Goal: Information Seeking & Learning: Learn about a topic

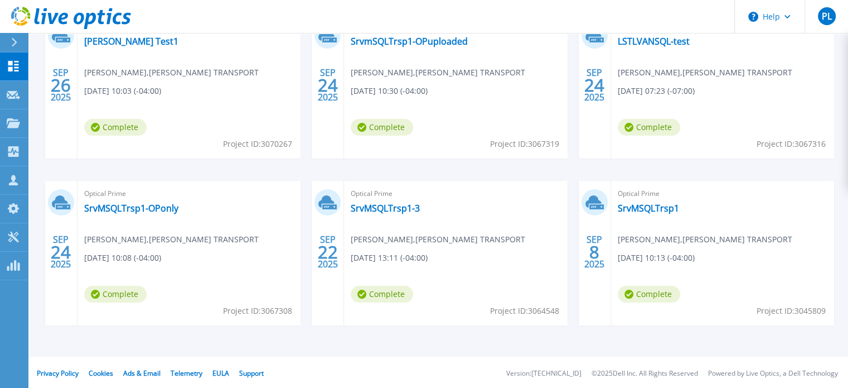
scroll to position [230, 0]
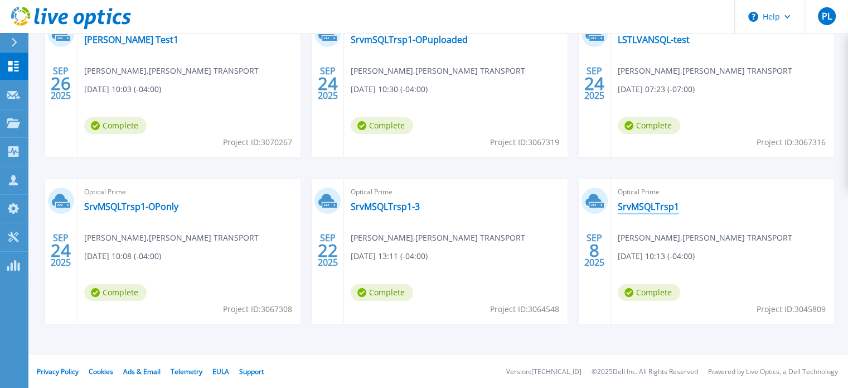
click at [645, 210] on link "SrvMSQLTrsp1" at bounding box center [648, 206] width 61 height 11
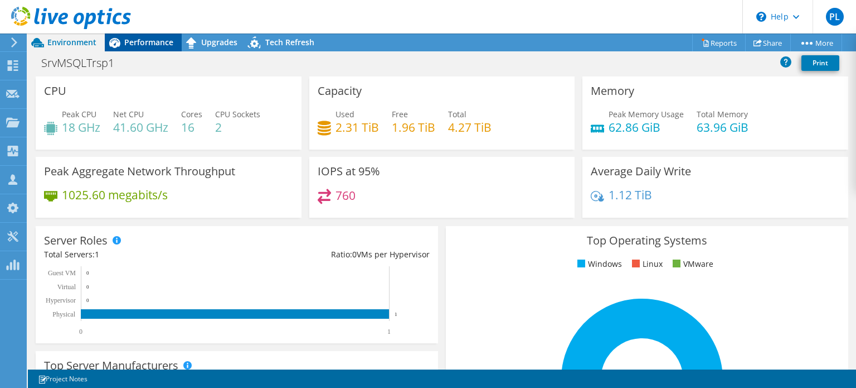
click at [152, 41] on span "Performance" at bounding box center [148, 42] width 49 height 11
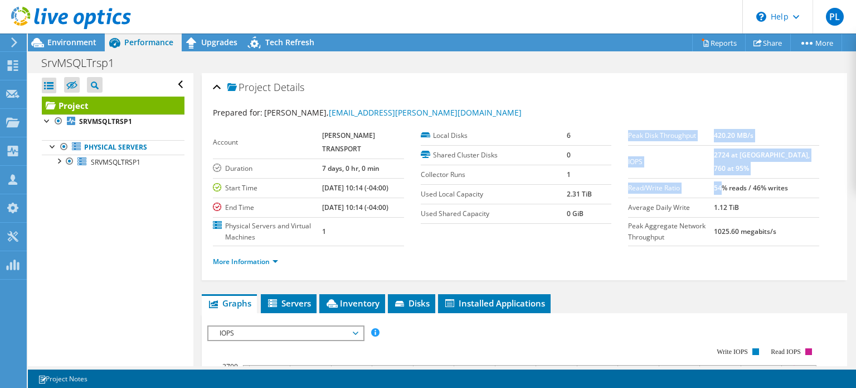
drag, startPoint x: 820, startPoint y: 185, endPoint x: 742, endPoint y: 185, distance: 78.1
click at [742, 183] on div "Peak Disk Throughput 420.20 MB/s IOPS 2724 at Peak, 760 at 95% Read/Write Ratio…" at bounding box center [732, 186] width 208 height 120
drag, startPoint x: 742, startPoint y: 185, endPoint x: 732, endPoint y: 187, distance: 10.4
click at [742, 185] on b "54% reads / 46% writes" at bounding box center [751, 187] width 74 height 9
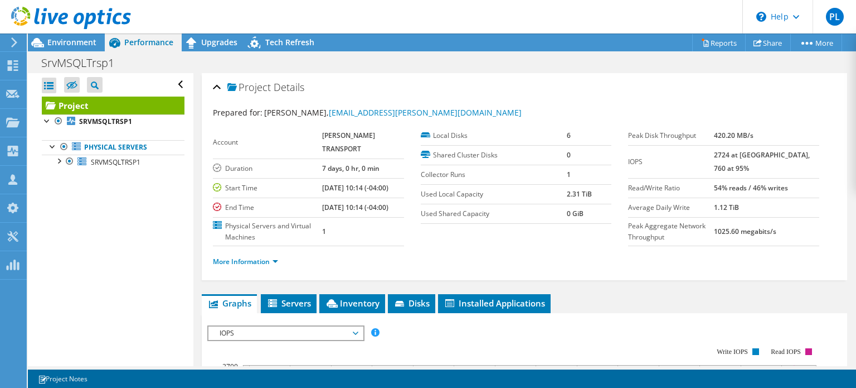
click at [714, 186] on label "Read/Write Ratio" at bounding box center [671, 187] width 86 height 11
drag, startPoint x: 733, startPoint y: 186, endPoint x: 811, endPoint y: 187, distance: 77.5
click at [811, 187] on tr "Read/Write Ratio 54% reads / 46% writes" at bounding box center [723, 188] width 191 height 20
copy tr "54% reads / 46% writes"
click at [292, 308] on span "Servers" at bounding box center [289, 302] width 45 height 11
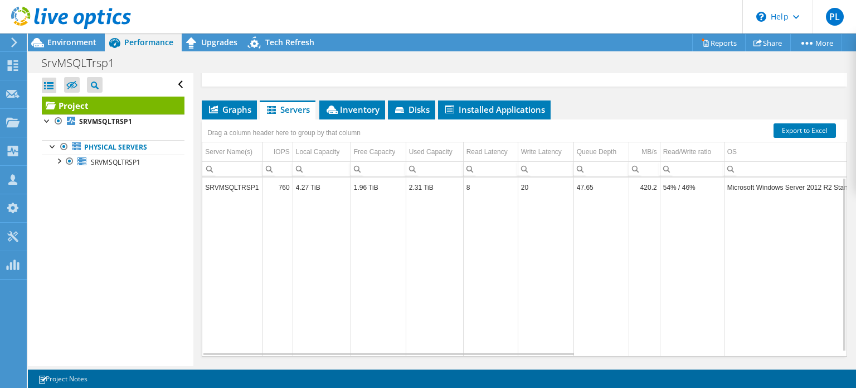
scroll to position [182, 0]
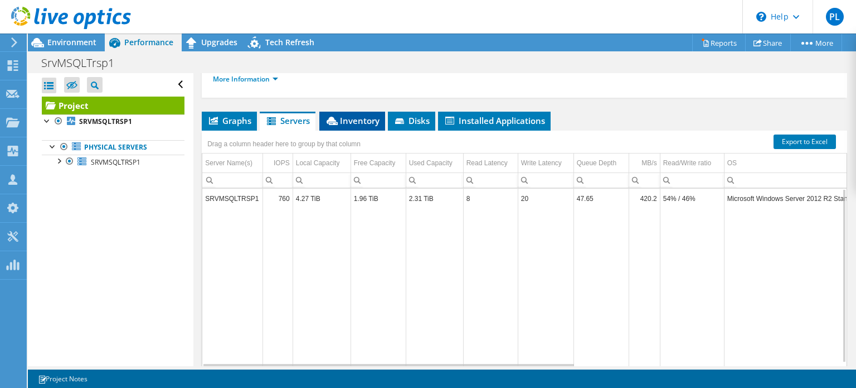
click at [358, 126] on span "Inventory" at bounding box center [352, 120] width 55 height 11
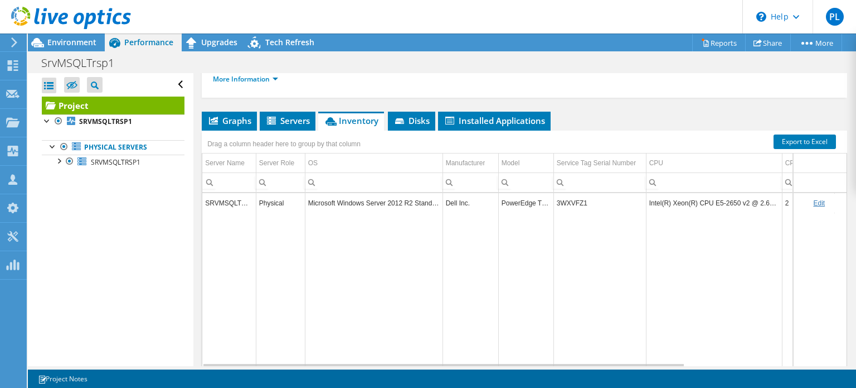
click at [559, 212] on td "3WXVFZ1" at bounding box center [600, 203] width 93 height 20
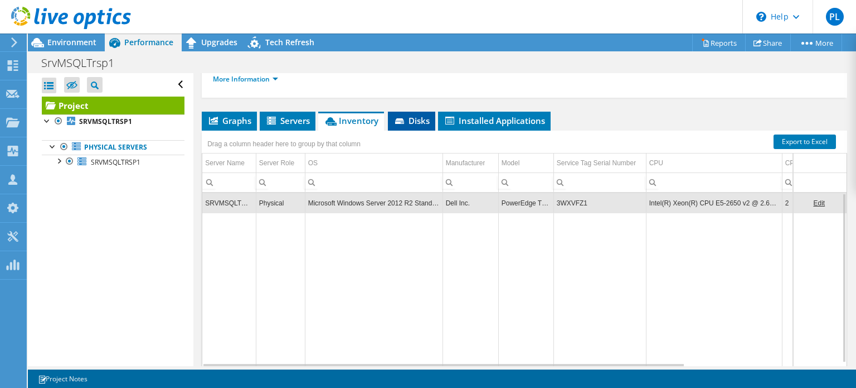
click at [403, 124] on icon at bounding box center [399, 121] width 9 height 6
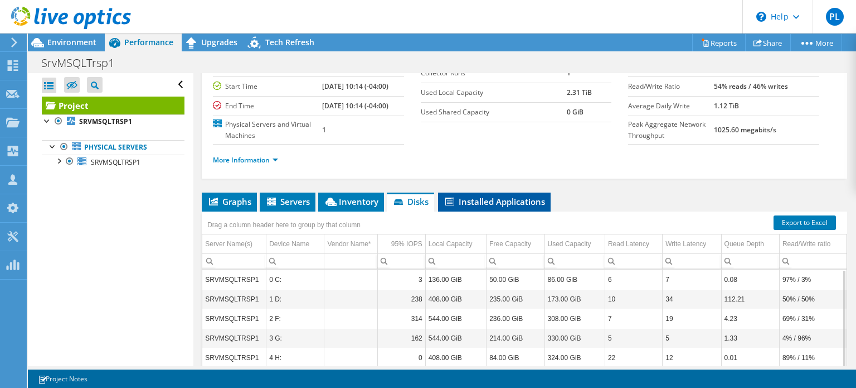
scroll to position [127, 0]
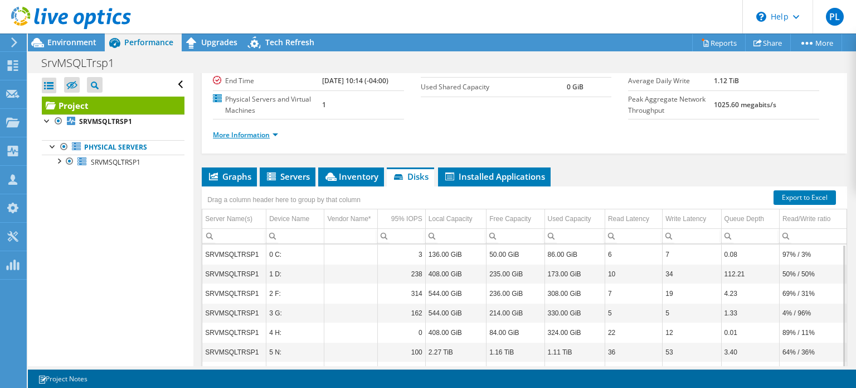
drag, startPoint x: 256, startPoint y: 148, endPoint x: 265, endPoint y: 148, distance: 9.5
click at [256, 139] on link "More Information" at bounding box center [245, 134] width 65 height 9
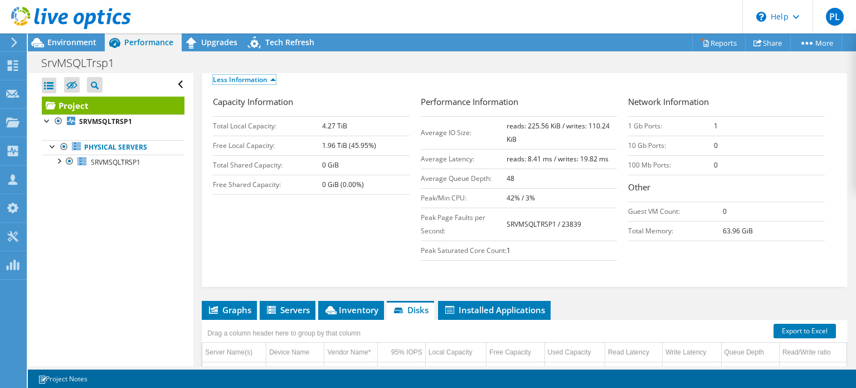
scroll to position [182, 0]
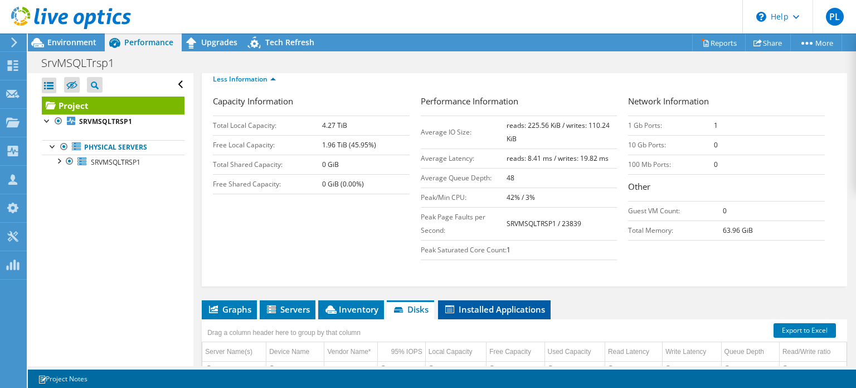
click at [499, 319] on li "Installed Applications" at bounding box center [494, 309] width 113 height 19
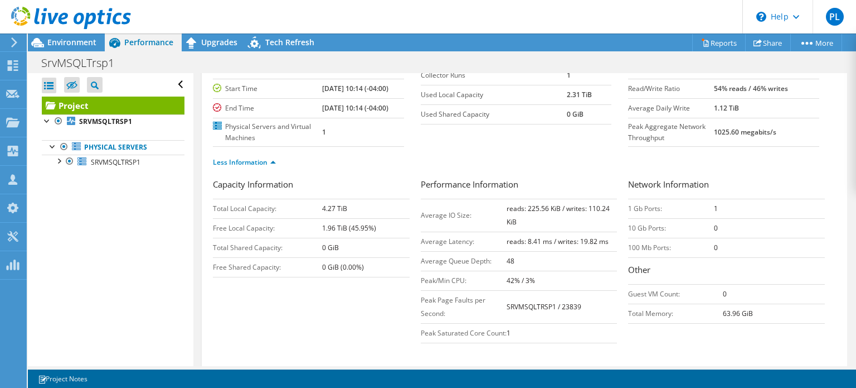
scroll to position [0, 0]
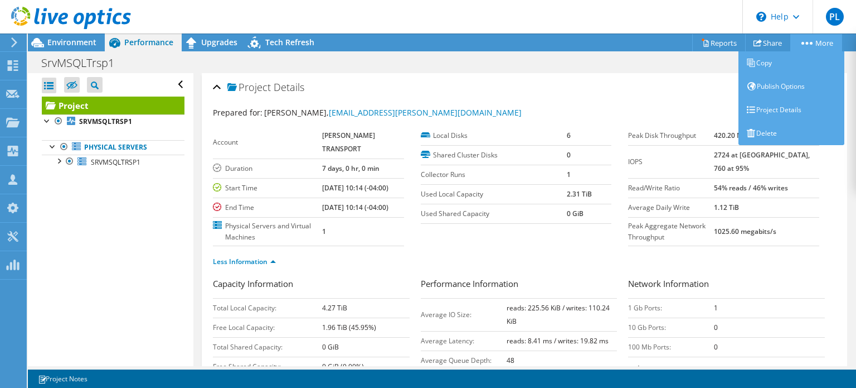
click at [815, 47] on link "More" at bounding box center [817, 42] width 52 height 17
click at [806, 113] on link "Project Details" at bounding box center [792, 109] width 106 height 23
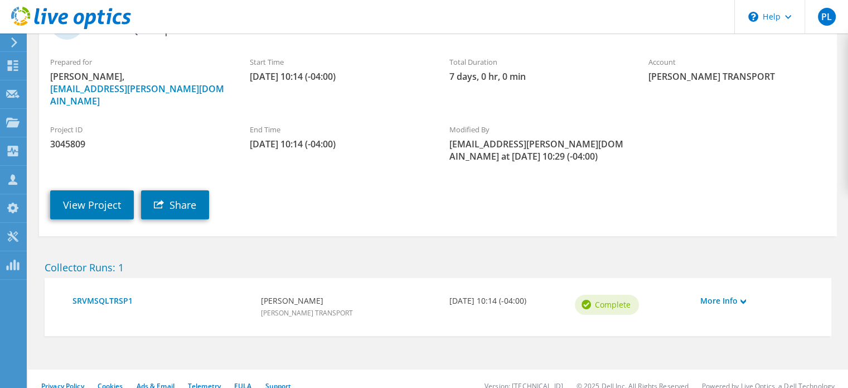
scroll to position [105, 0]
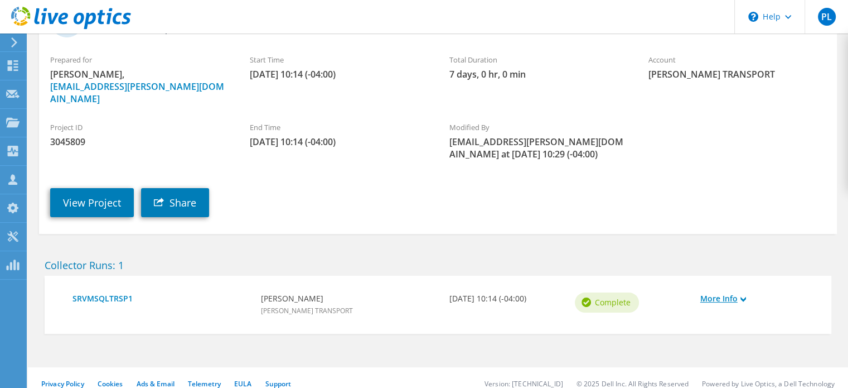
click at [710, 292] on link "More Info" at bounding box center [757, 298] width 114 height 12
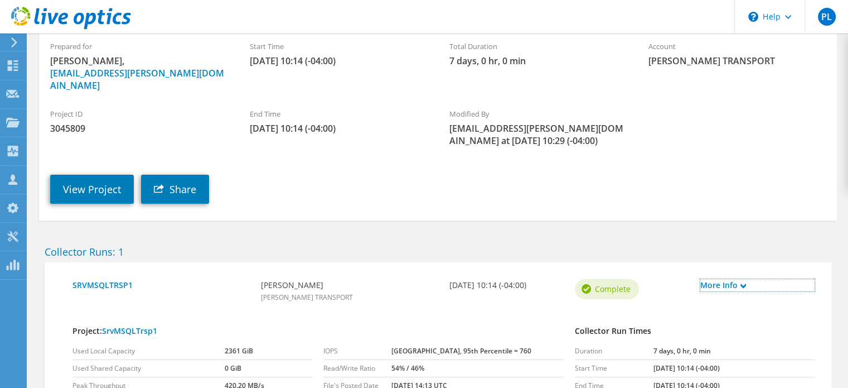
scroll to position [0, 0]
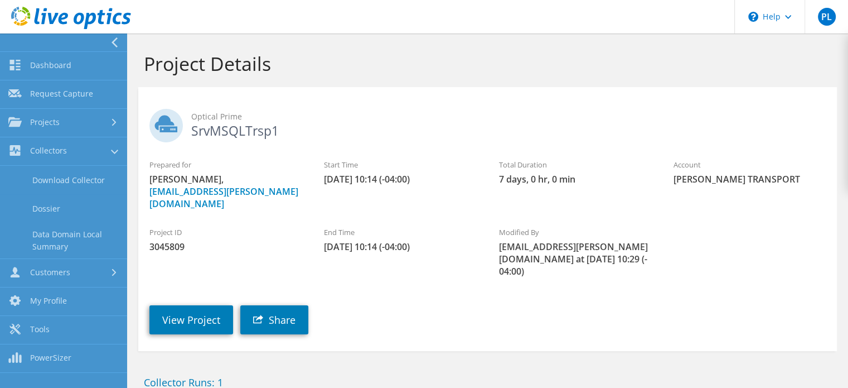
click at [285, 78] on div "Project Details" at bounding box center [488, 60] width 710 height 54
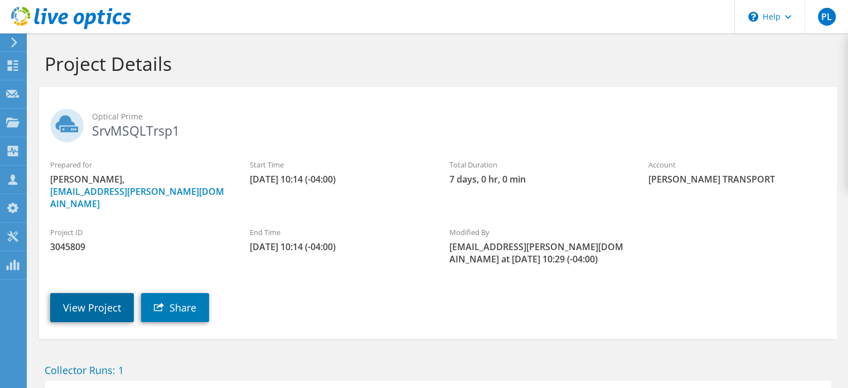
click at [96, 293] on link "View Project" at bounding box center [92, 307] width 84 height 29
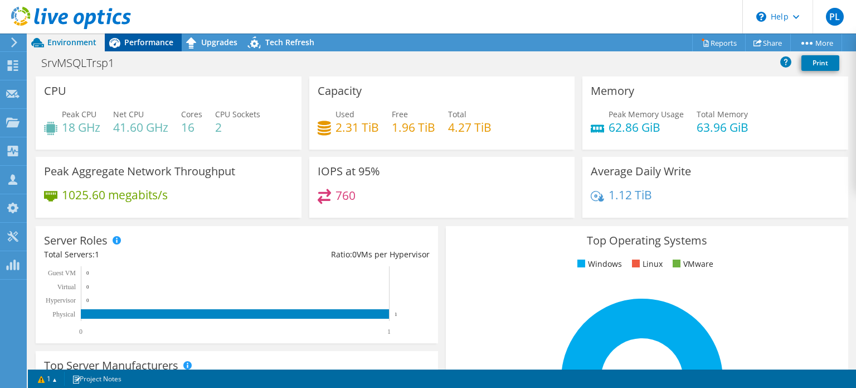
click at [144, 37] on span "Performance" at bounding box center [148, 42] width 49 height 11
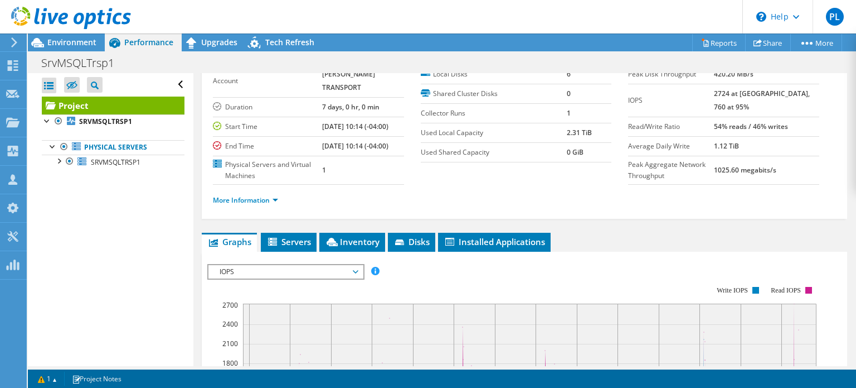
scroll to position [112, 0]
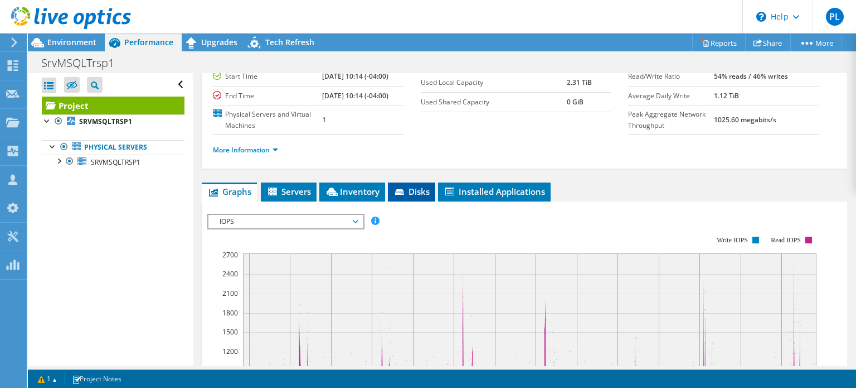
click at [402, 197] on span "Disks" at bounding box center [412, 191] width 36 height 11
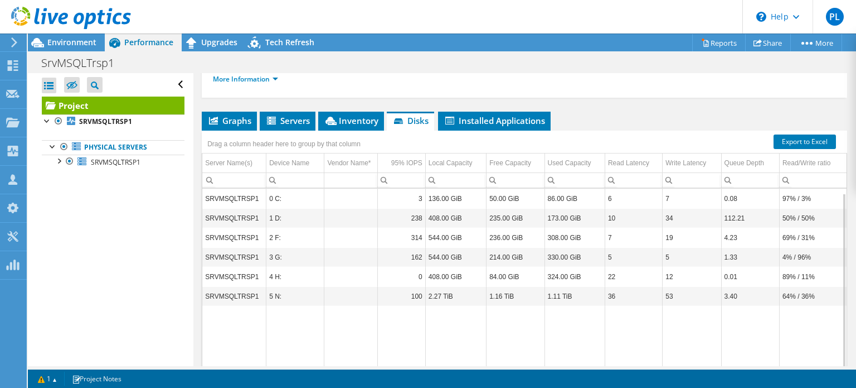
scroll to position [238, 0]
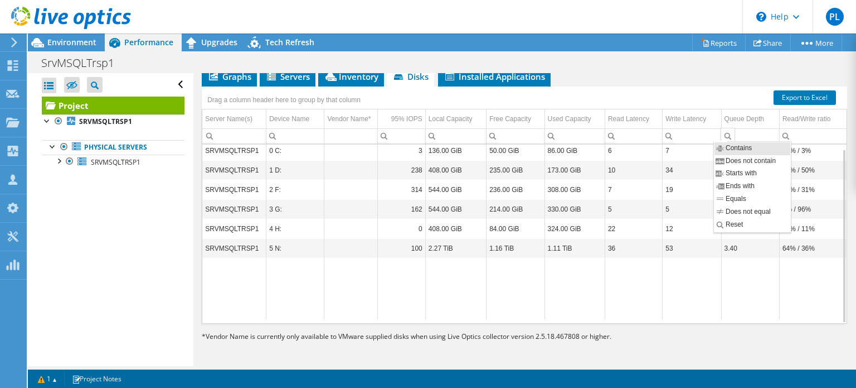
click at [721, 133] on div "Column Queue Depth, Filter cell" at bounding box center [728, 135] width 14 height 14
click at [734, 334] on div "* Vendor Name is currently only available to VMware supplied disks when using L…" at bounding box center [525, 336] width 646 height 12
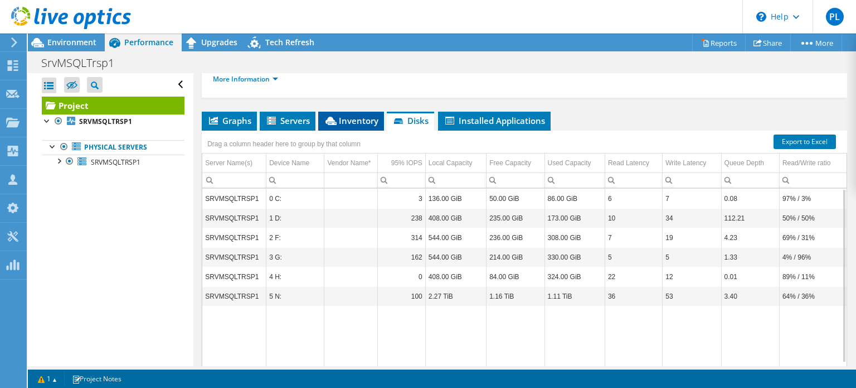
click at [354, 126] on span "Inventory" at bounding box center [351, 120] width 55 height 11
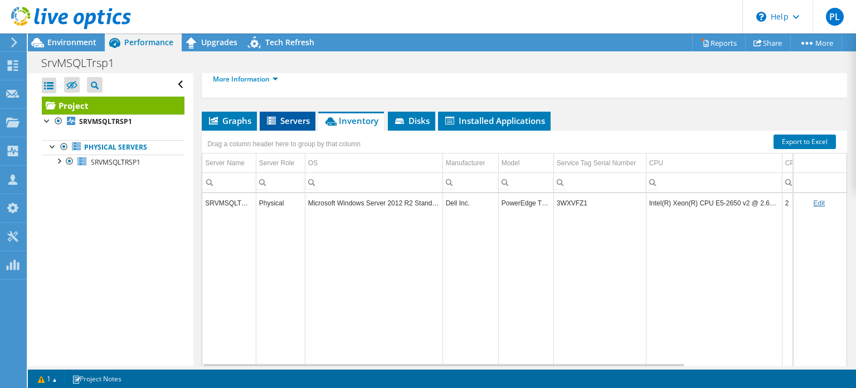
click at [278, 126] on icon at bounding box center [272, 121] width 11 height 9
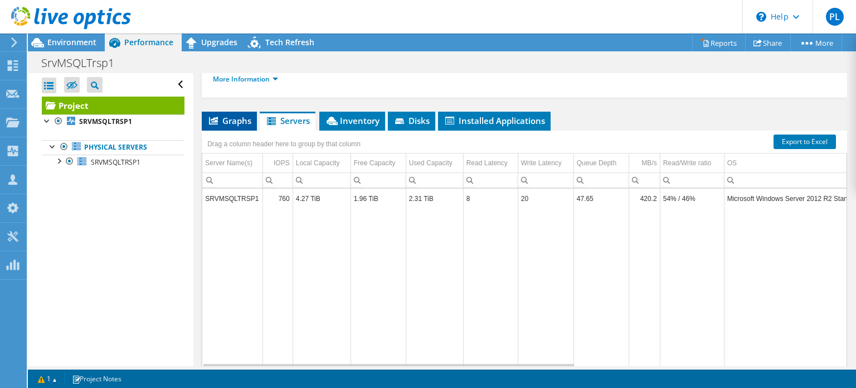
click at [230, 126] on span "Graphs" at bounding box center [229, 120] width 44 height 11
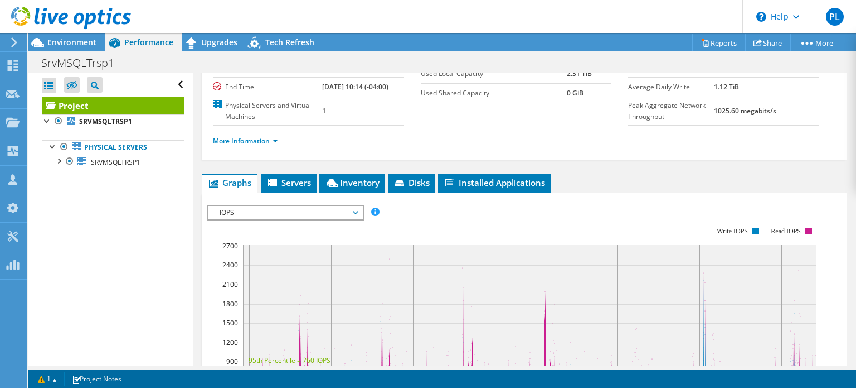
scroll to position [71, 0]
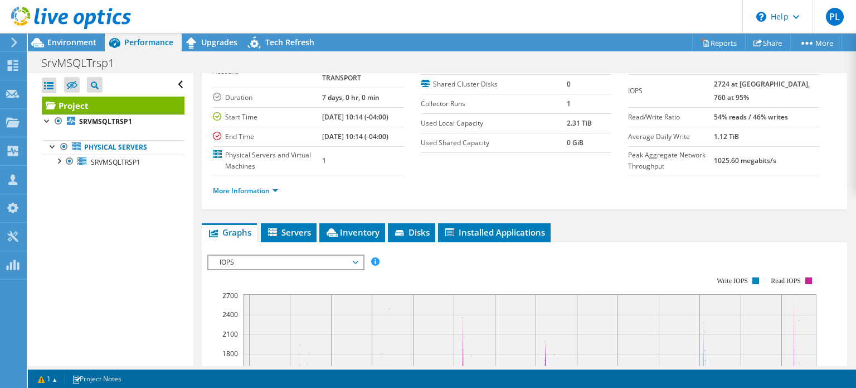
click at [71, 35] on div at bounding box center [65, 18] width 131 height 37
click at [117, 143] on link "Physical Servers" at bounding box center [113, 147] width 143 height 14
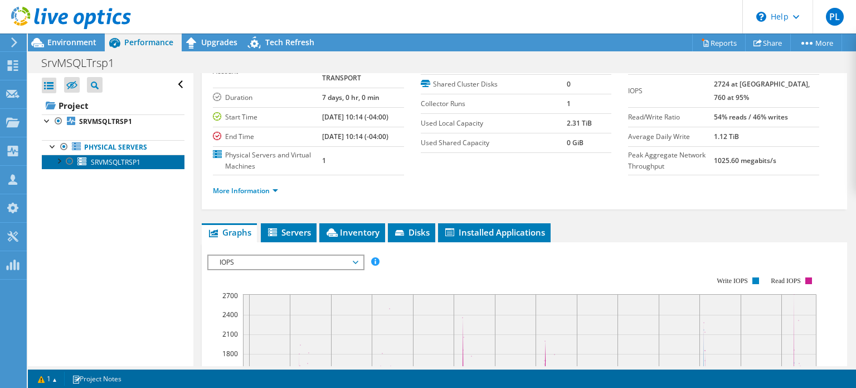
click at [85, 161] on icon at bounding box center [82, 161] width 9 height 8
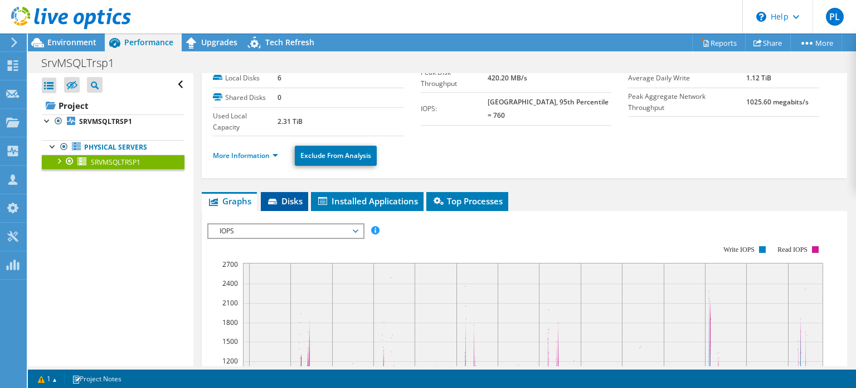
click at [288, 200] on span "Disks" at bounding box center [285, 200] width 36 height 11
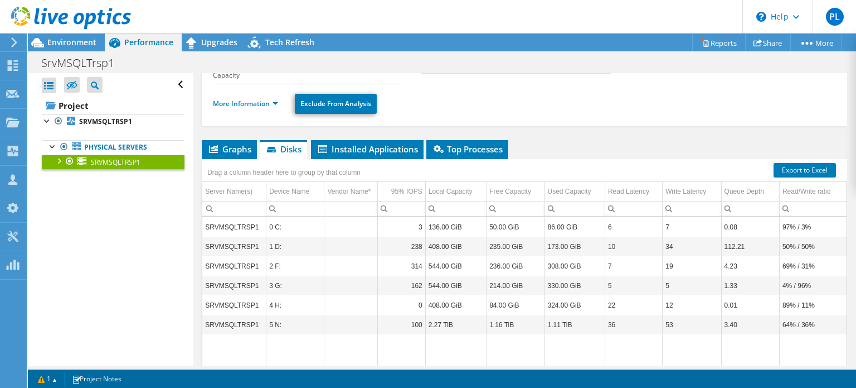
scroll to position [0, 0]
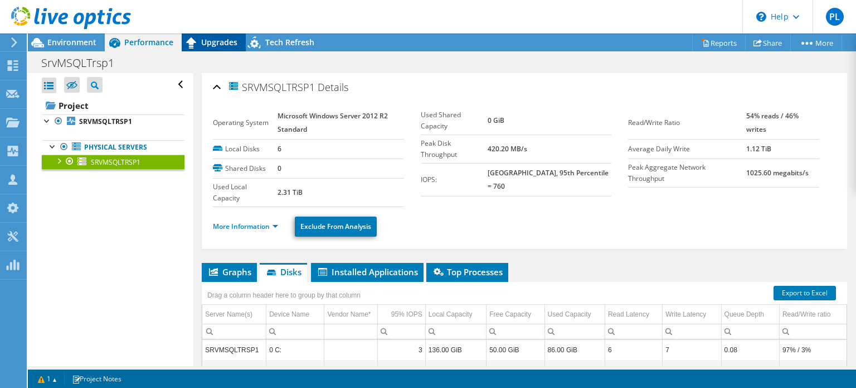
click at [201, 44] on span "Upgrades" at bounding box center [219, 42] width 36 height 11
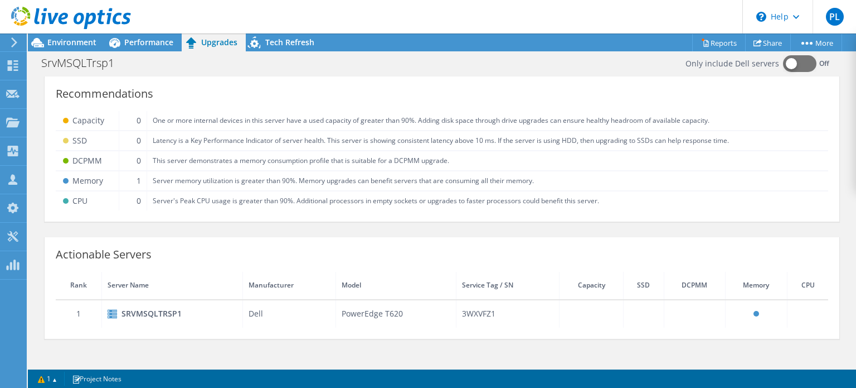
click at [147, 312] on div "SRVMSQLTRSP1" at bounding box center [172, 313] width 129 height 13
drag, startPoint x: 492, startPoint y: 312, endPoint x: 459, endPoint y: 311, distance: 32.3
click at [459, 311] on td "3WXVFZ1" at bounding box center [508, 313] width 104 height 28
copy td "3WXVFZ1"
click at [65, 53] on div "SrvMSQLTrsp1 Print" at bounding box center [442, 62] width 829 height 21
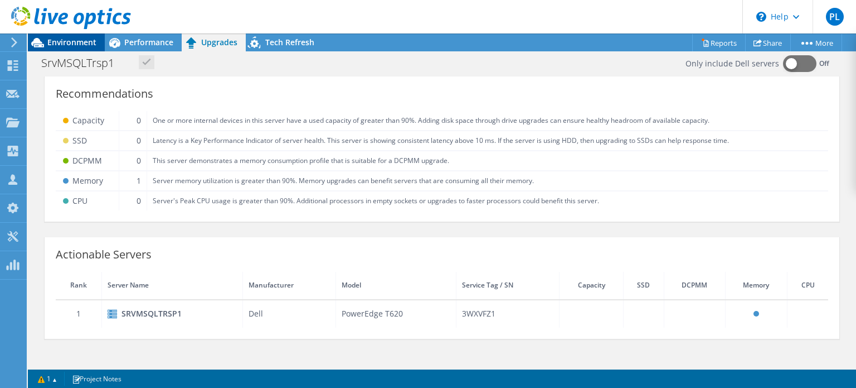
click at [71, 41] on span "Environment" at bounding box center [71, 42] width 49 height 11
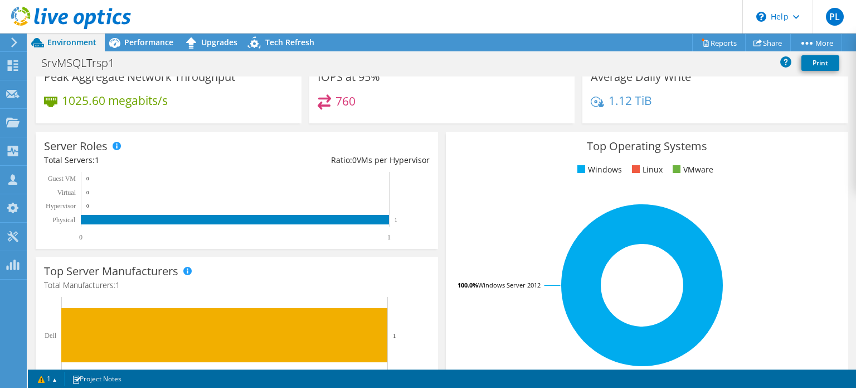
scroll to position [78, 0]
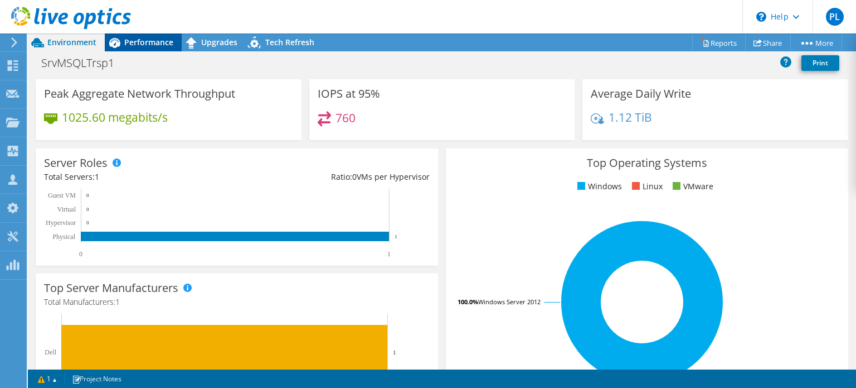
click at [142, 41] on span "Performance" at bounding box center [148, 42] width 49 height 11
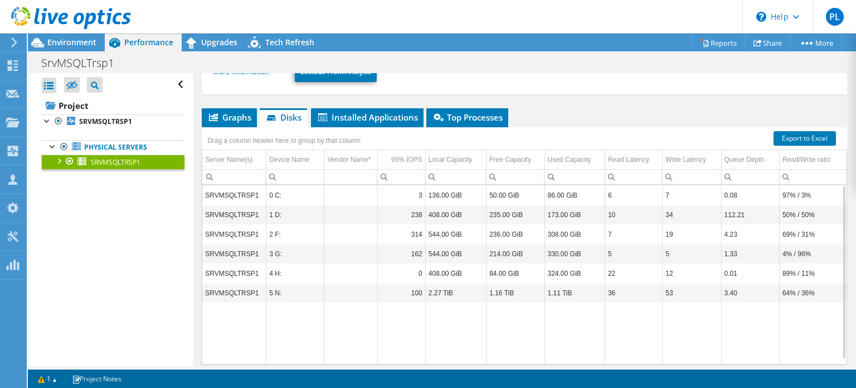
scroll to position [138, 0]
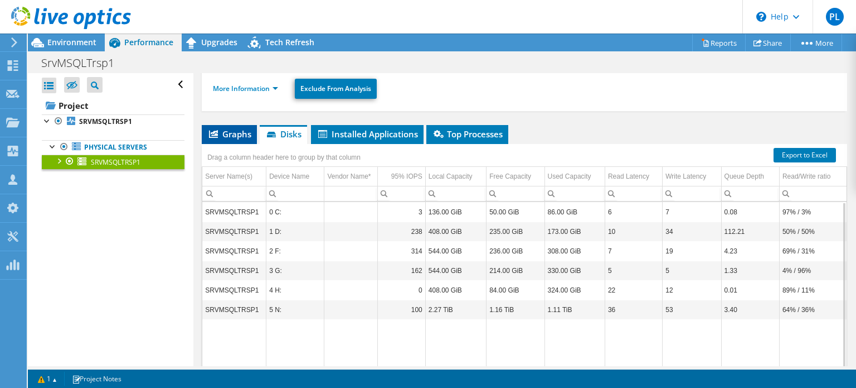
click at [216, 130] on icon at bounding box center [213, 134] width 9 height 8
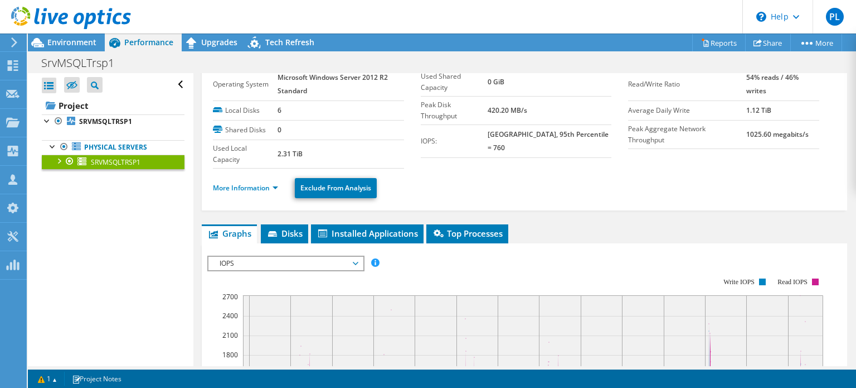
scroll to position [0, 0]
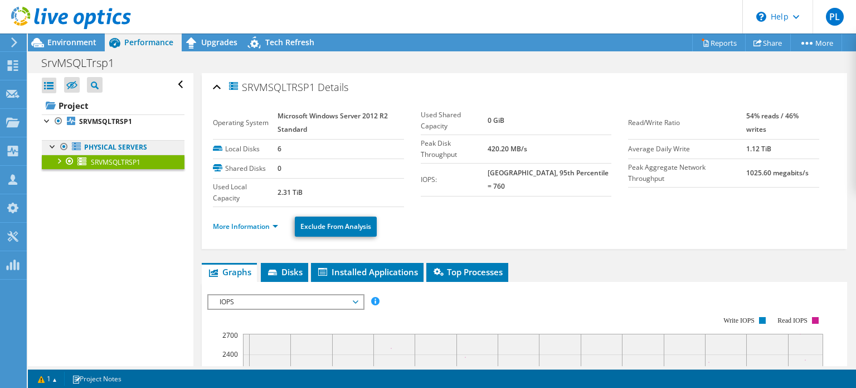
click at [136, 144] on link "Physical Servers" at bounding box center [113, 147] width 143 height 14
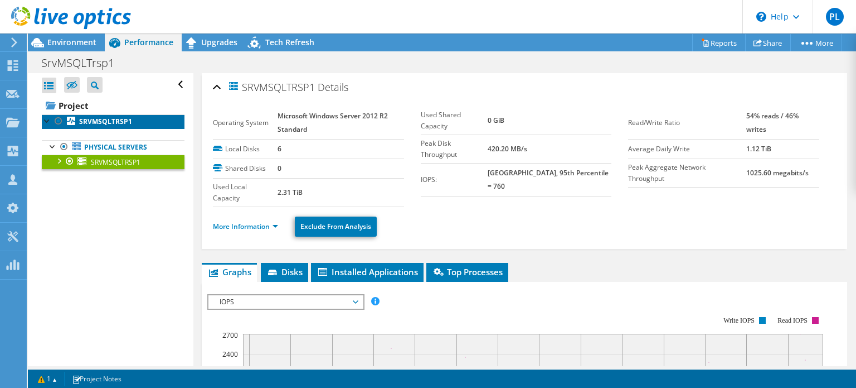
click at [114, 115] on link "SRVMSQLTRSP1" at bounding box center [113, 121] width 143 height 14
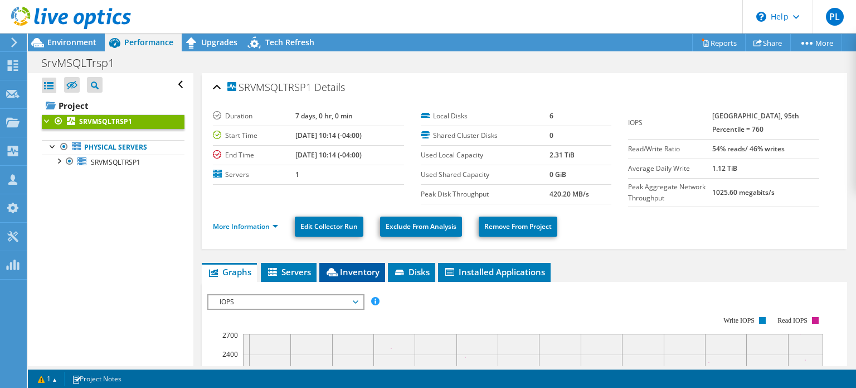
click at [341, 268] on span "Inventory" at bounding box center [352, 271] width 55 height 11
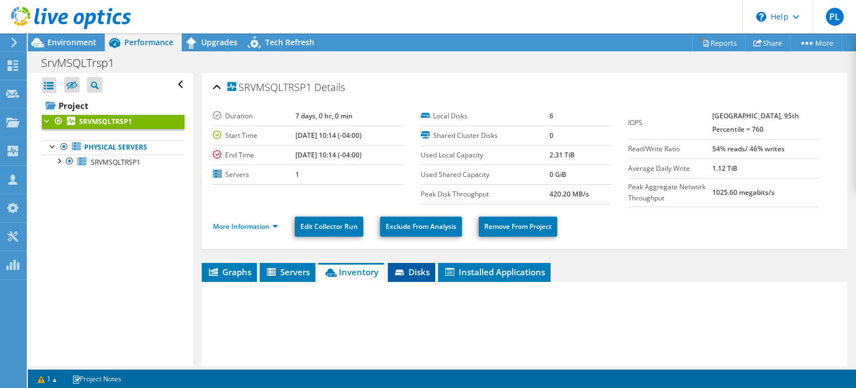
drag, startPoint x: 406, startPoint y: 270, endPoint x: 417, endPoint y: 269, distance: 11.2
click at [408, 272] on li "Disks" at bounding box center [411, 272] width 47 height 19
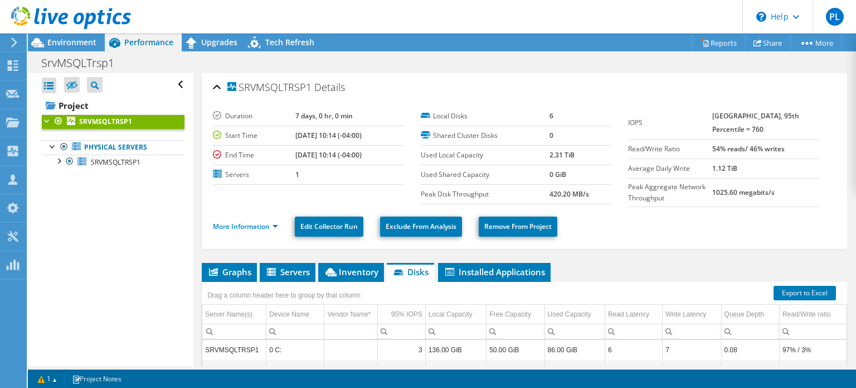
scroll to position [167, 0]
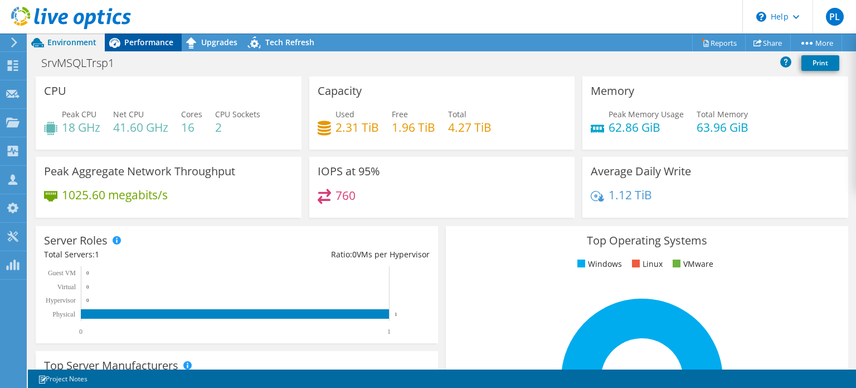
click at [151, 45] on span "Performance" at bounding box center [148, 42] width 49 height 11
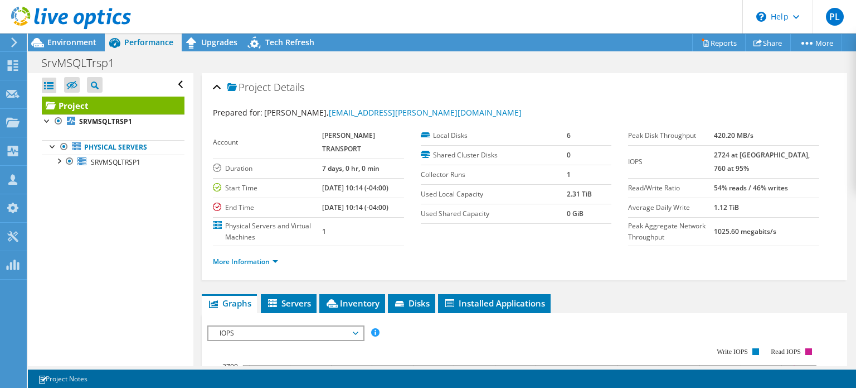
scroll to position [167, 0]
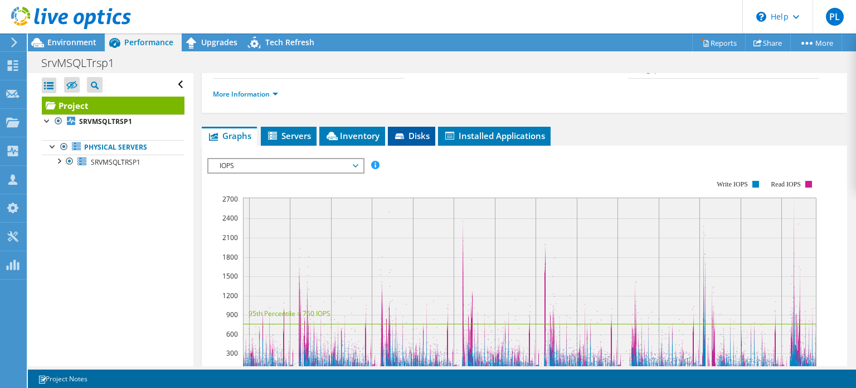
click at [410, 141] on span "Disks" at bounding box center [412, 135] width 36 height 11
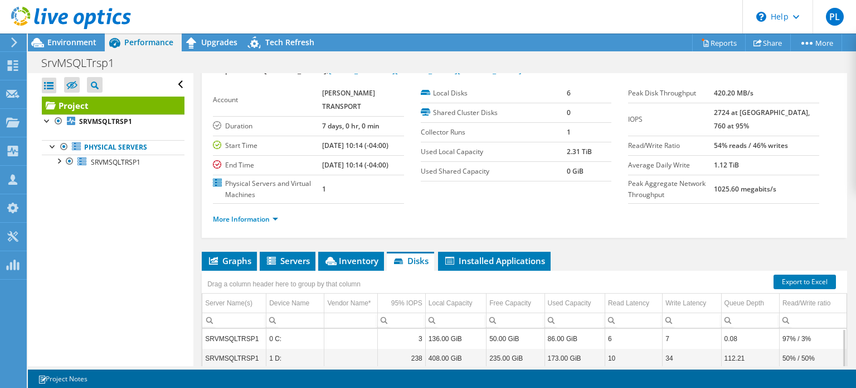
scroll to position [0, 0]
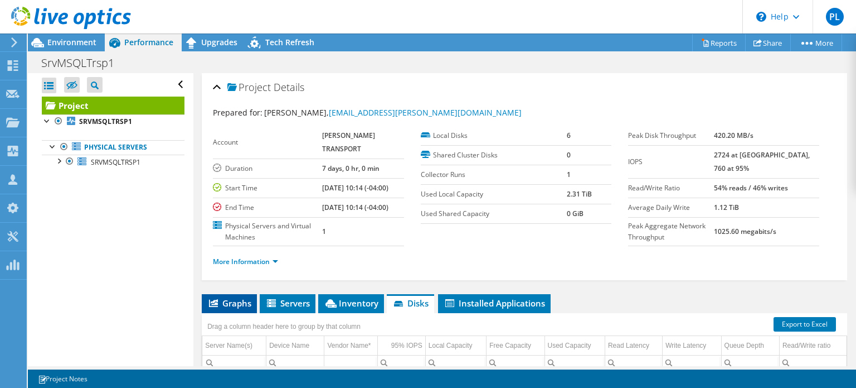
click at [227, 308] on span "Graphs" at bounding box center [229, 302] width 44 height 11
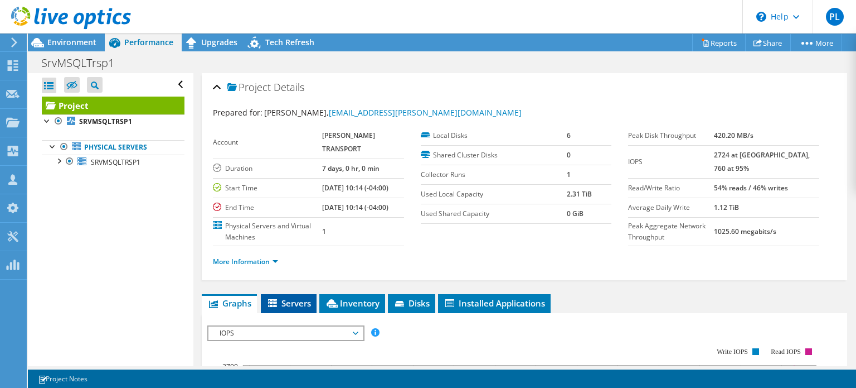
click at [297, 308] on span "Servers" at bounding box center [289, 302] width 45 height 11
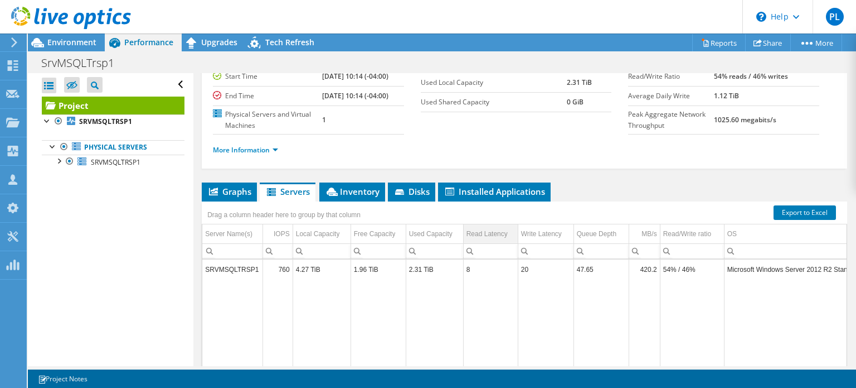
scroll to position [167, 0]
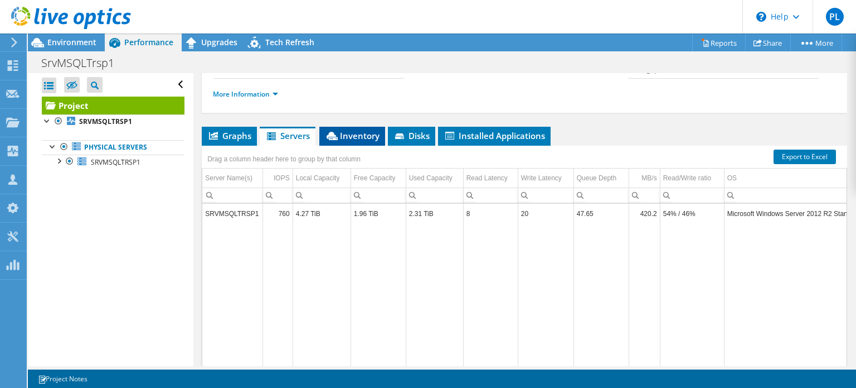
click at [362, 141] on span "Inventory" at bounding box center [352, 135] width 55 height 11
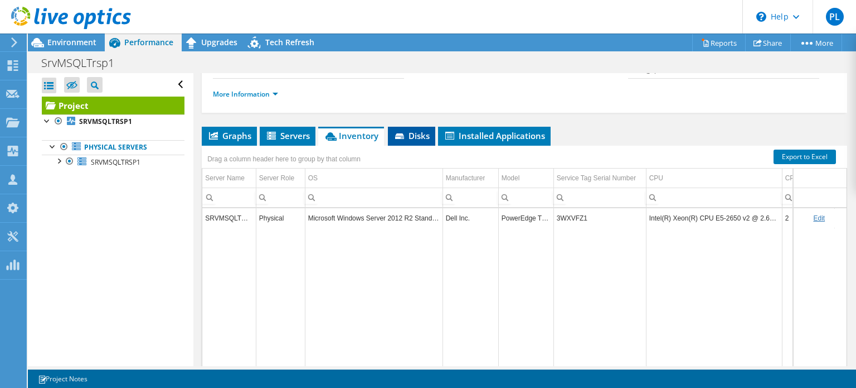
click at [425, 141] on span "Disks" at bounding box center [412, 135] width 36 height 11
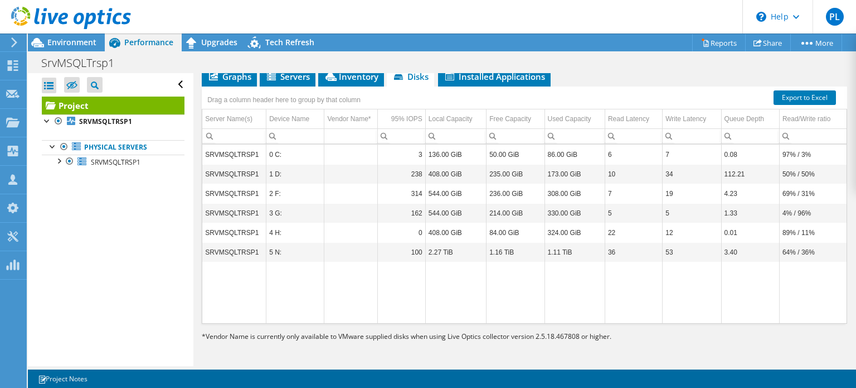
scroll to position [238, 0]
